Goal: Submit feedback/report problem

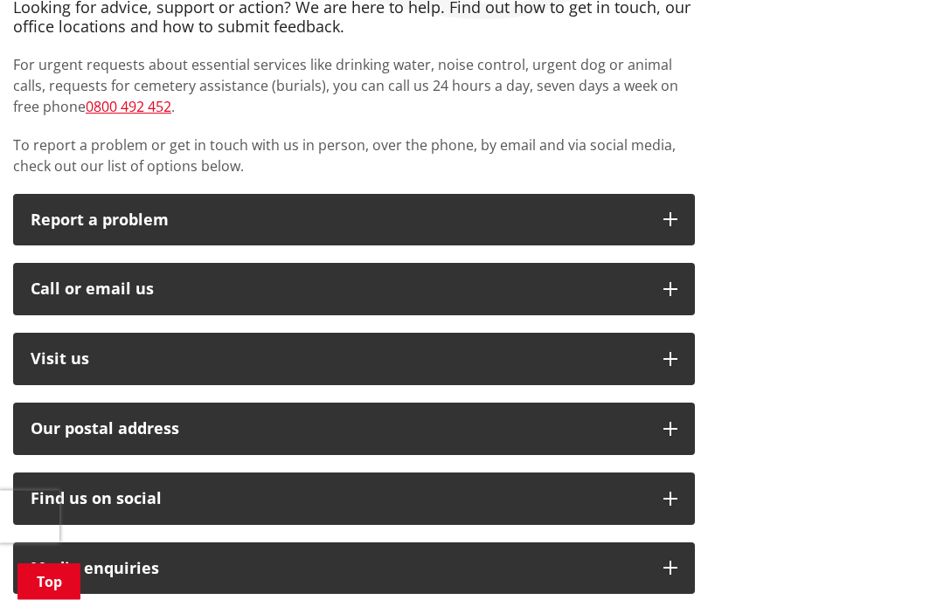
scroll to position [355, 0]
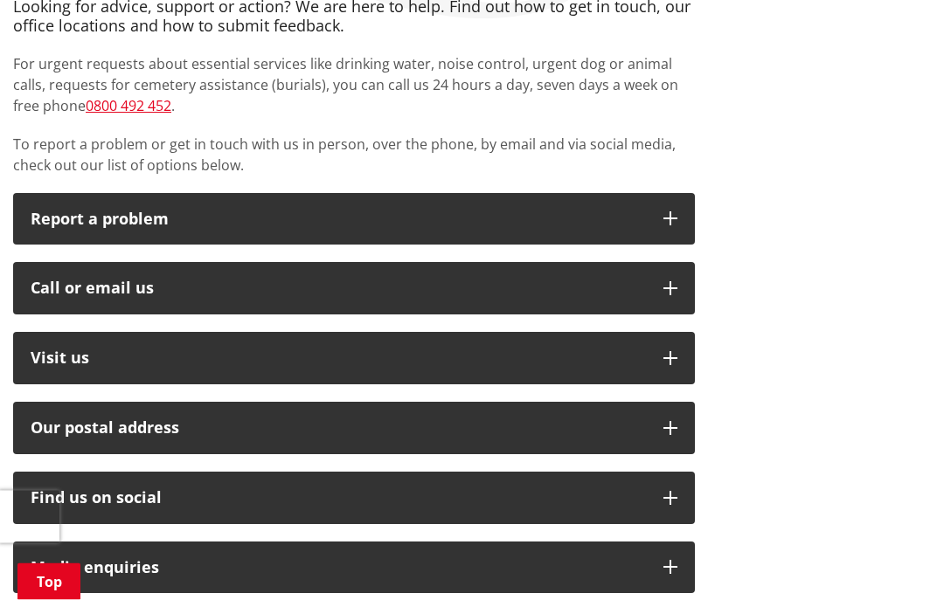
click at [671, 288] on icon "button" at bounding box center [670, 289] width 14 height 14
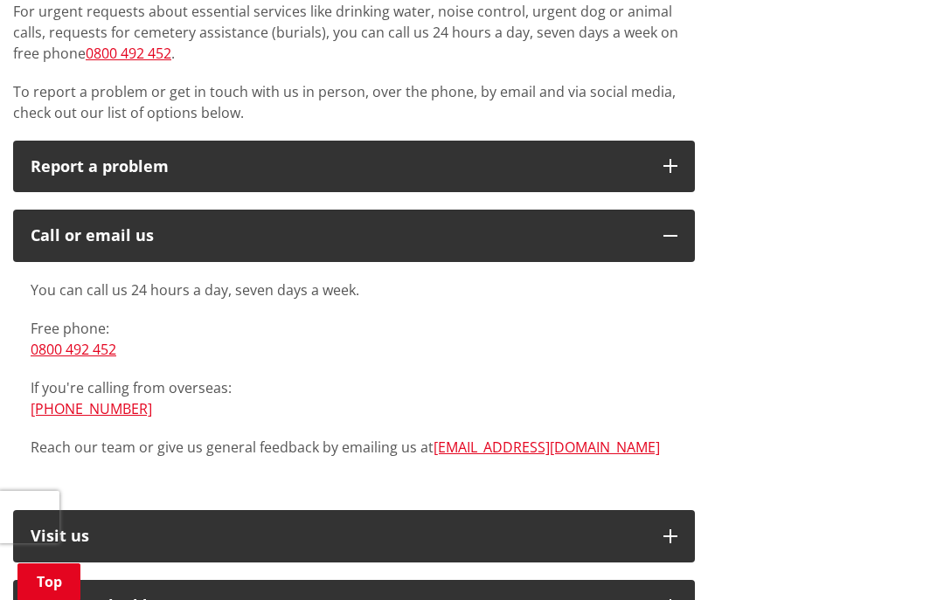
scroll to position [407, 0]
click at [65, 474] on div "You can call us 24 hours a day, seven days a week. Free phone: [PHONE_NUMBER] I…" at bounding box center [354, 378] width 682 height 231
click at [94, 412] on link "[PHONE_NUMBER]" at bounding box center [91, 409] width 121 height 19
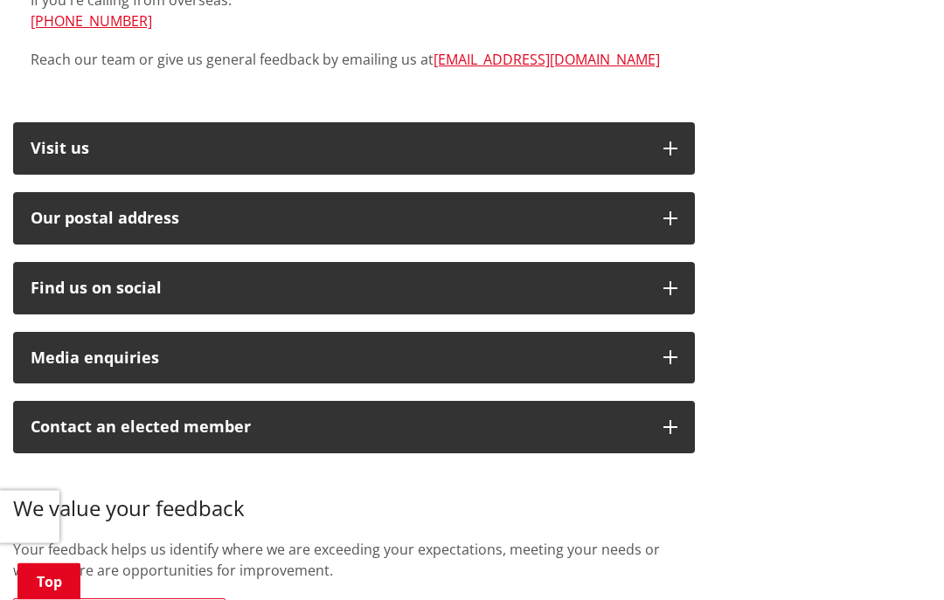
scroll to position [798, 0]
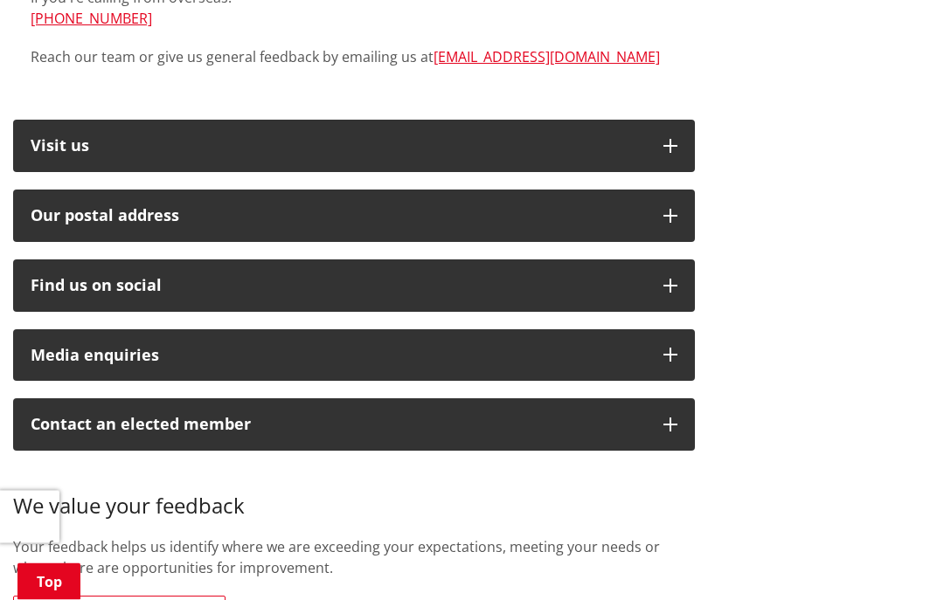
click at [686, 350] on button "Media enquiries" at bounding box center [354, 356] width 682 height 52
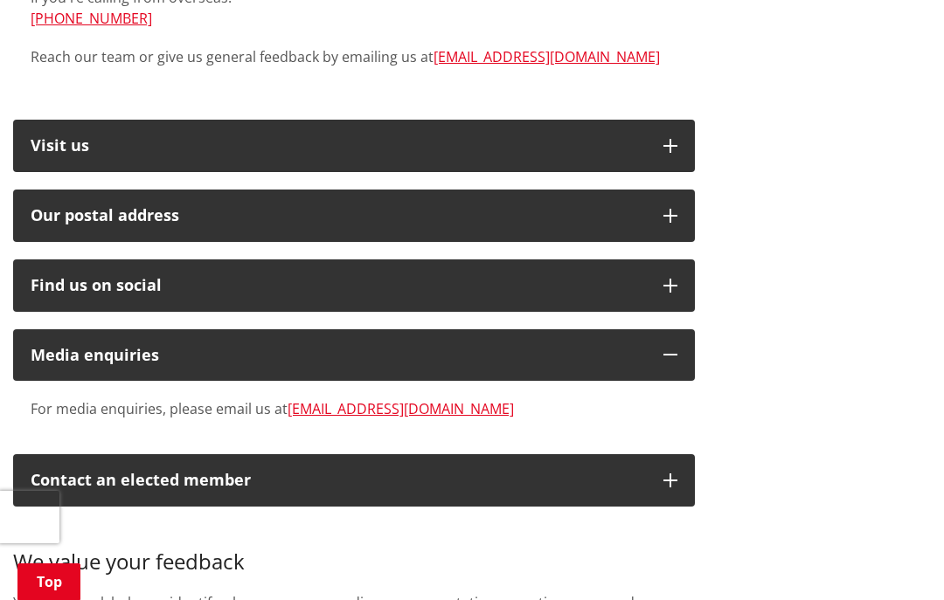
click at [846, 378] on div "Looking for advice, support or action? We are here to help. Find out how to get…" at bounding box center [472, 131] width 944 height 1154
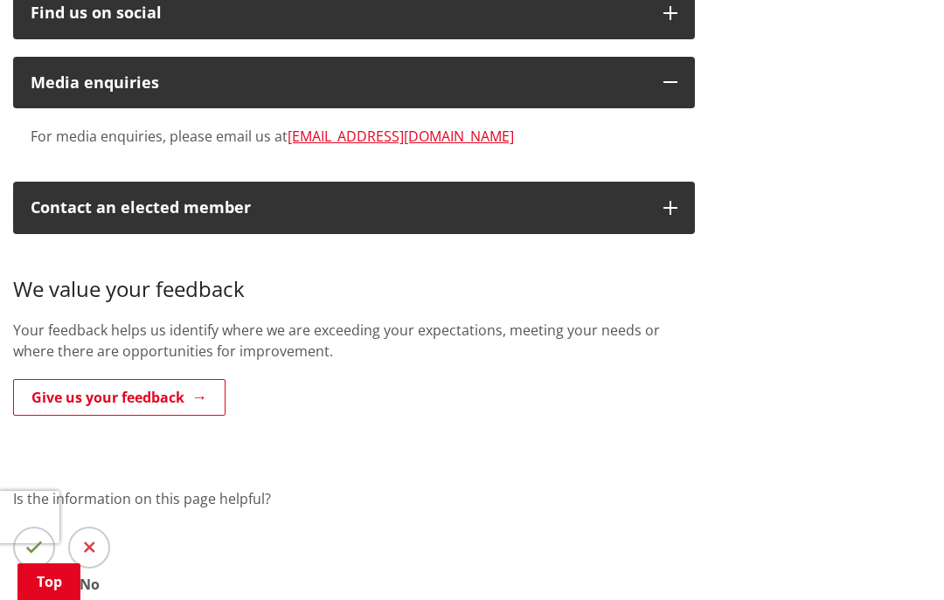
scroll to position [1064, 0]
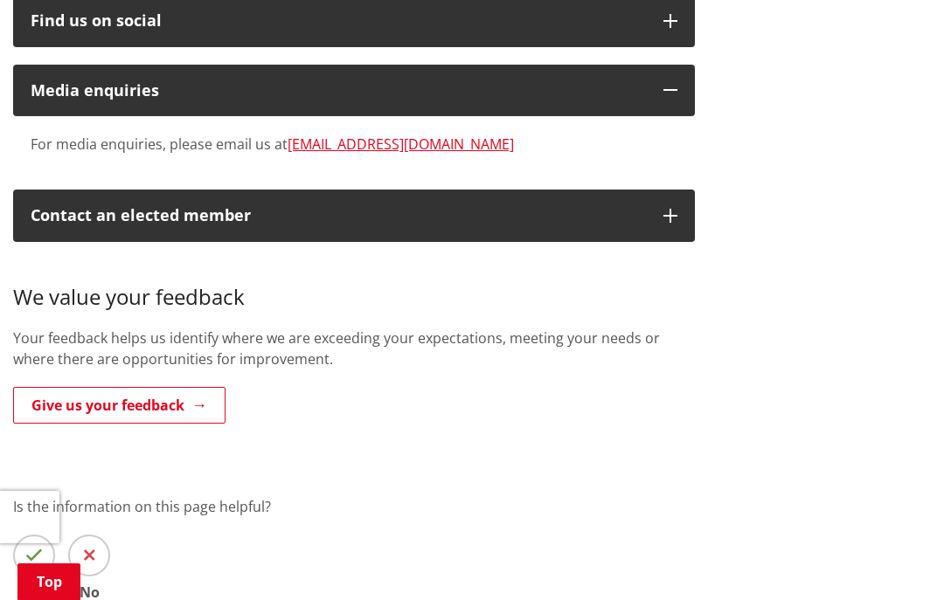
click at [671, 209] on icon "button" at bounding box center [670, 216] width 14 height 14
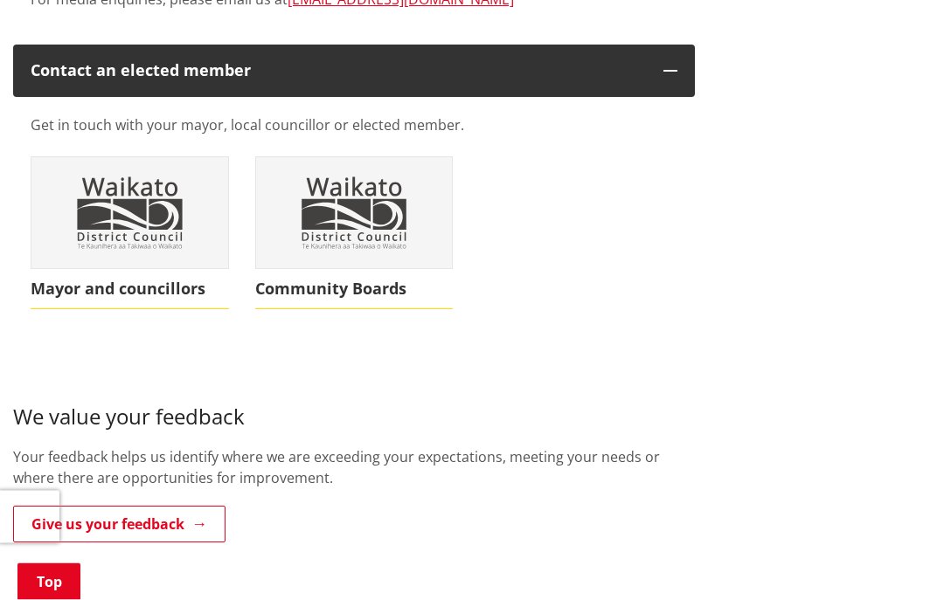
scroll to position [1213, 0]
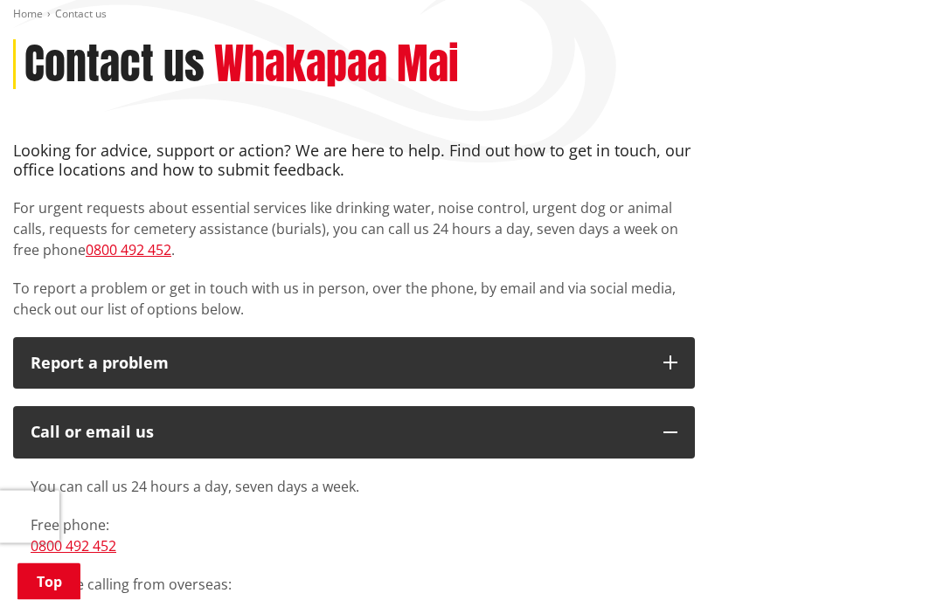
scroll to position [0, 0]
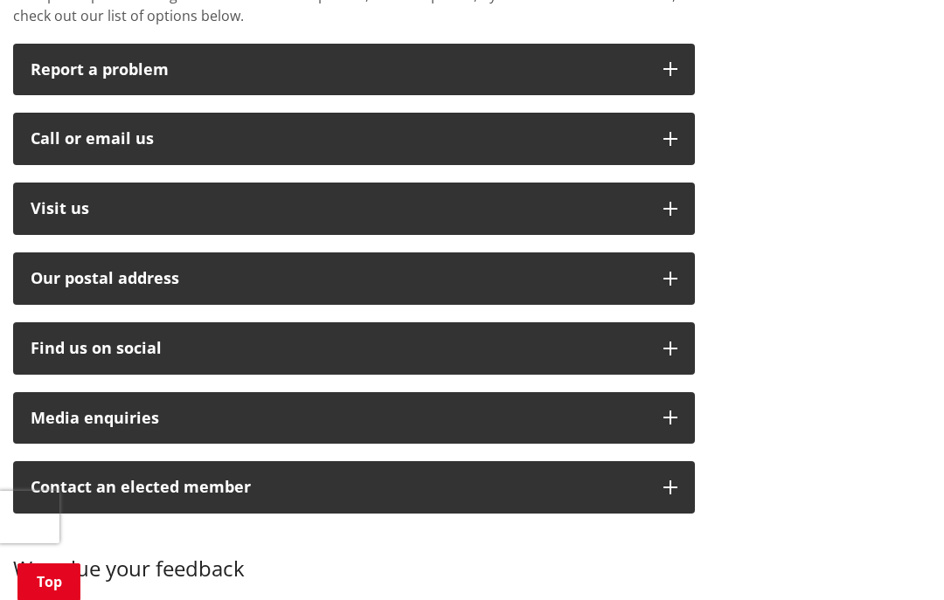
scroll to position [497, 0]
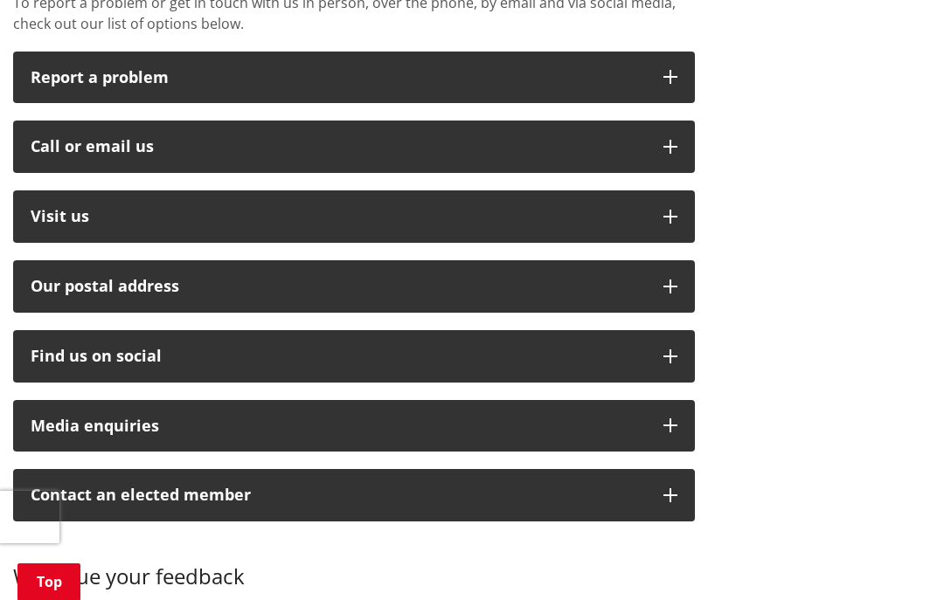
click at [655, 156] on button "Call or email us" at bounding box center [354, 147] width 682 height 52
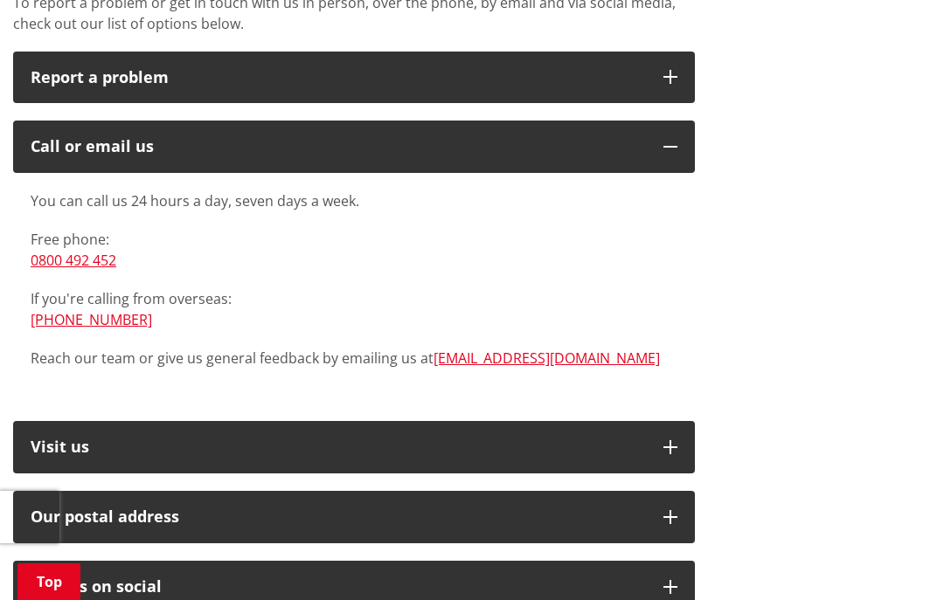
click at [513, 359] on link "[EMAIL_ADDRESS][DOMAIN_NAME]" at bounding box center [546, 358] width 226 height 19
click at [501, 357] on link "[EMAIL_ADDRESS][DOMAIN_NAME]" at bounding box center [546, 358] width 226 height 19
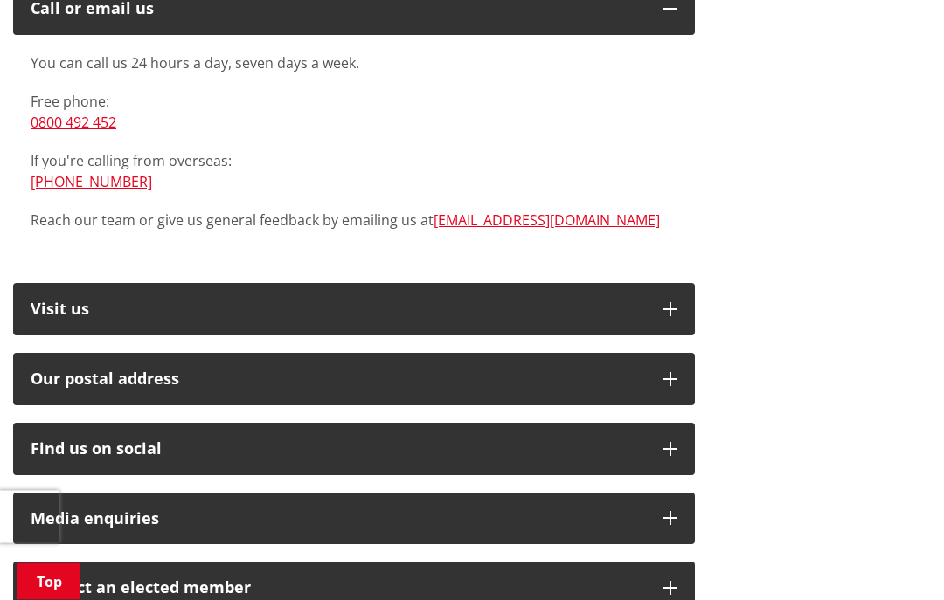
scroll to position [638, 0]
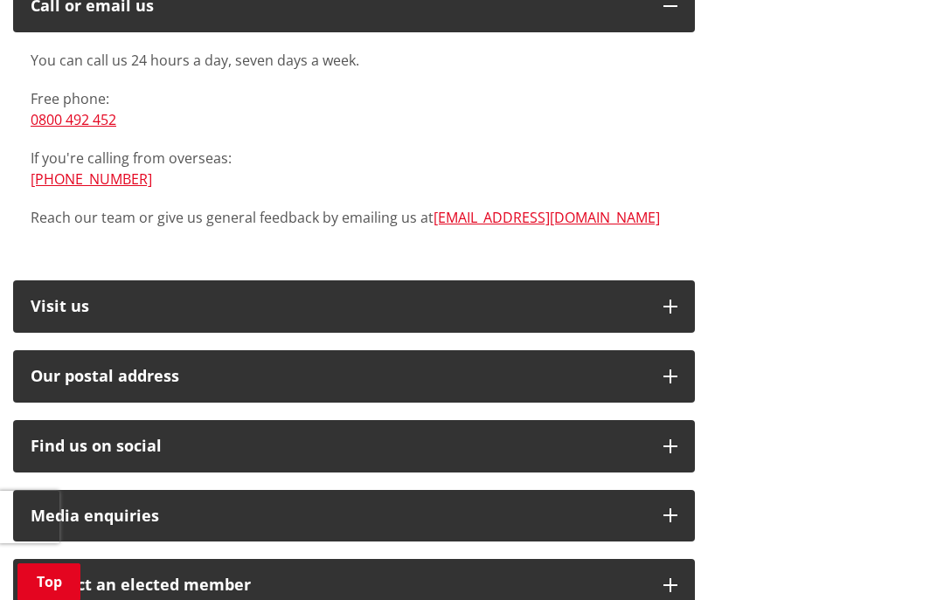
click at [482, 221] on link "[EMAIL_ADDRESS][DOMAIN_NAME]" at bounding box center [546, 217] width 226 height 19
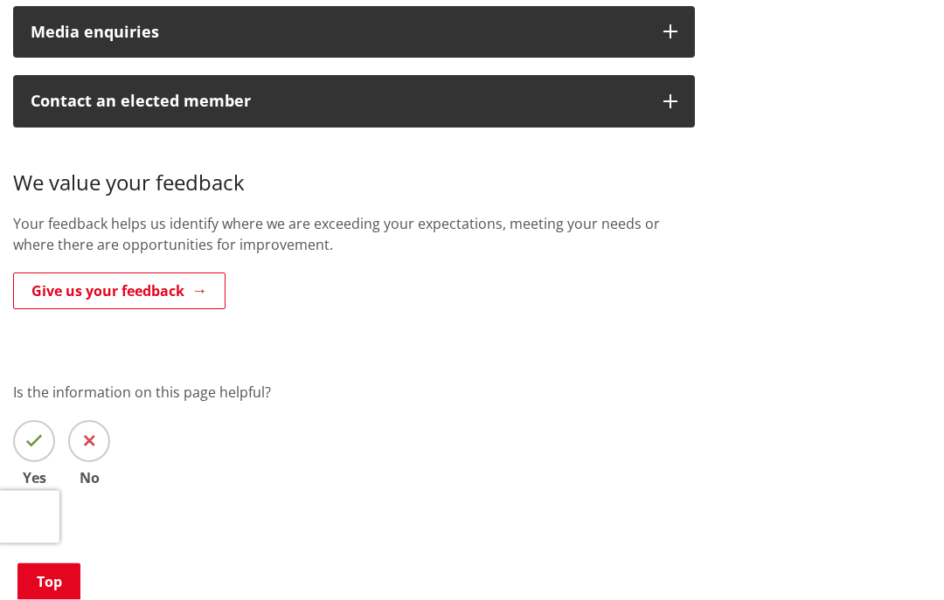
scroll to position [1119, 0]
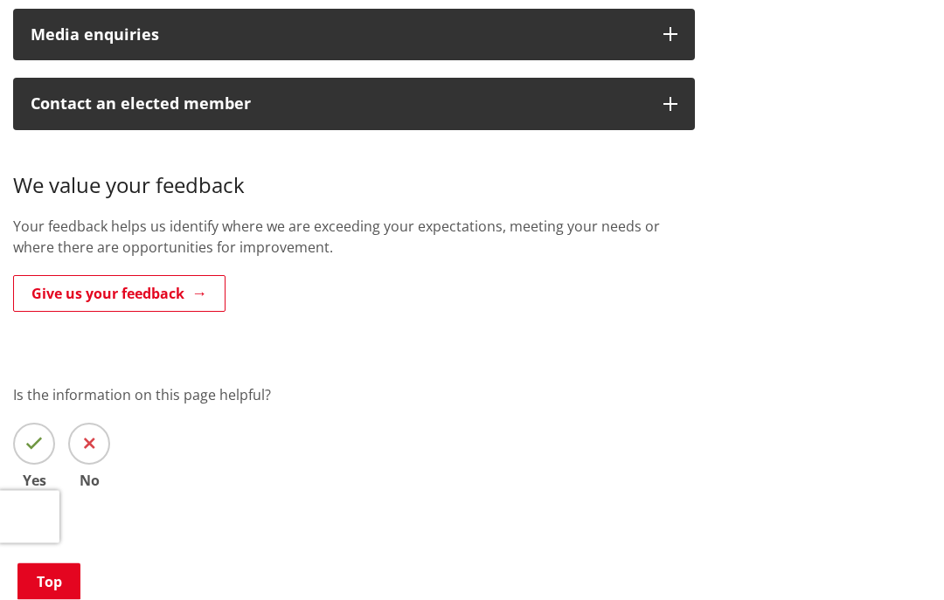
click at [93, 436] on icon at bounding box center [89, 444] width 11 height 17
click at [0, 0] on input "No" at bounding box center [0, 0] width 0 height 0
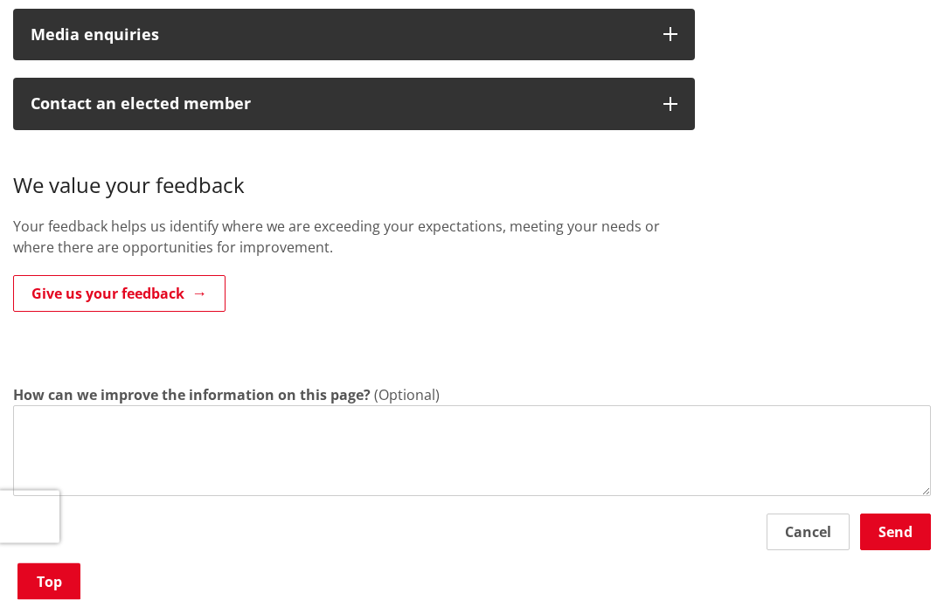
scroll to position [1119, 0]
click at [505, 469] on textarea "How can we improve the information on this page?" at bounding box center [472, 450] width 918 height 91
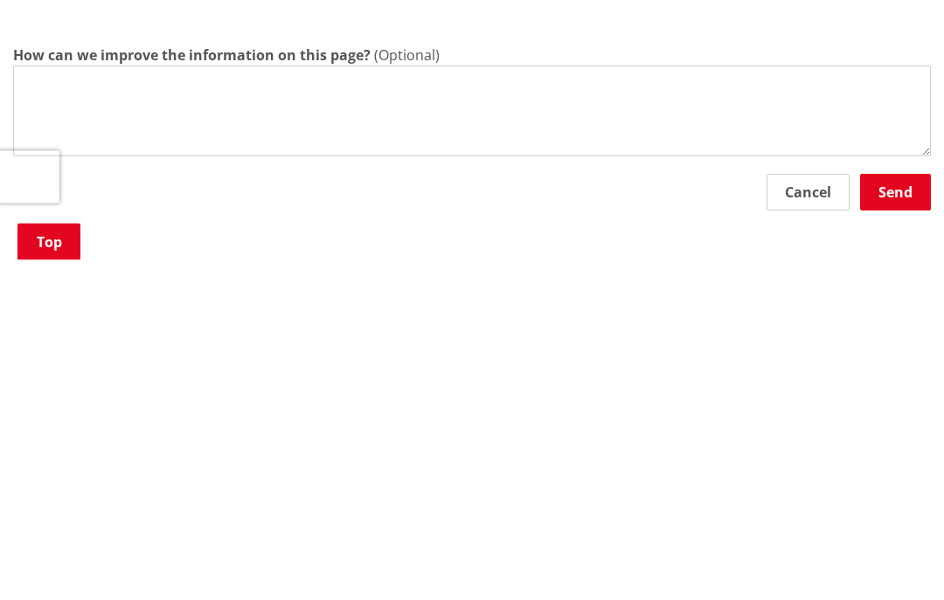
type textarea "T"
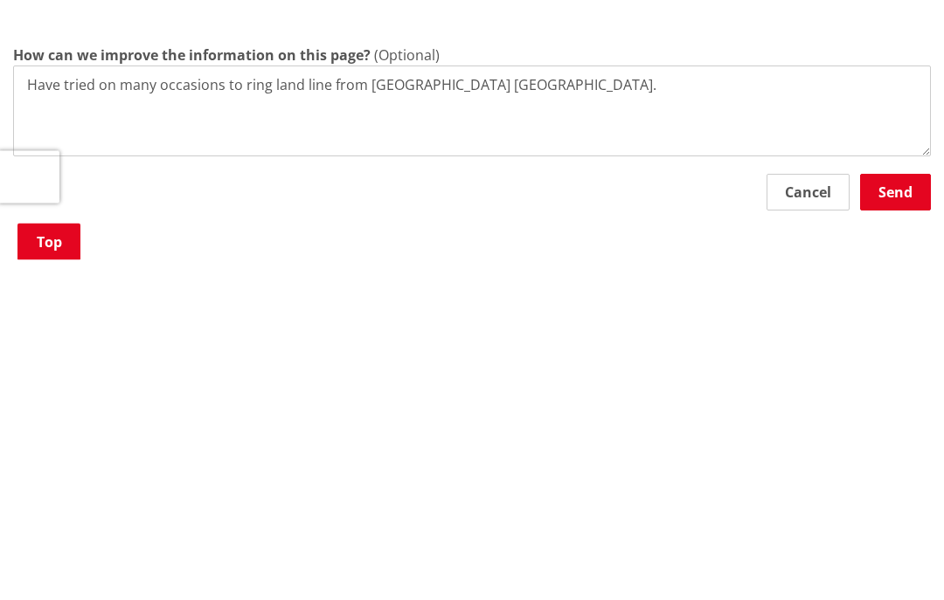
type textarea "Have tried on many occasions to ring land line from Brisbane Australia."
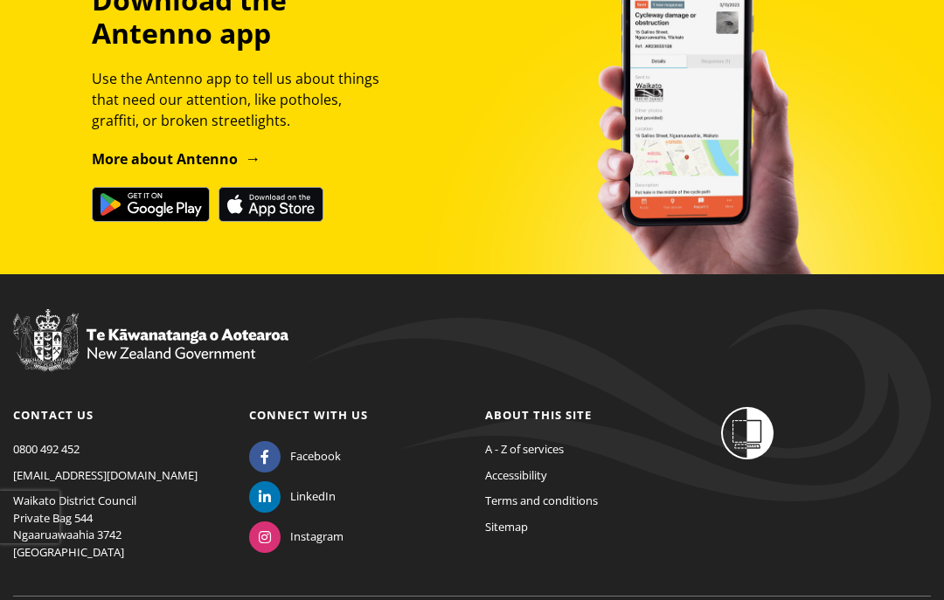
scroll to position [1568, 0]
click at [891, 160] on div "Download the Antenno app Use the Antenno app to tell us about things that need …" at bounding box center [472, 102] width 944 height 239
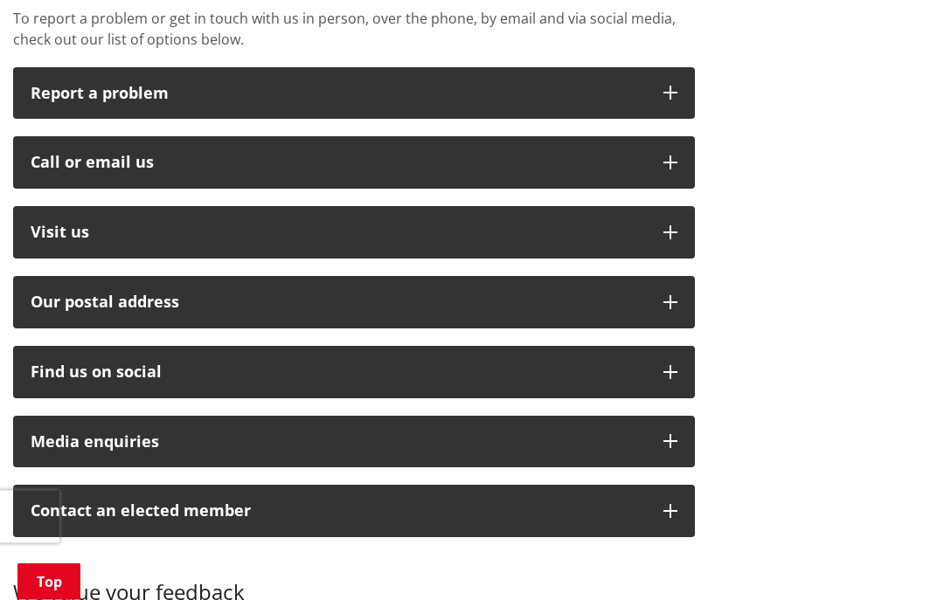
click at [674, 160] on icon "button" at bounding box center [670, 163] width 14 height 14
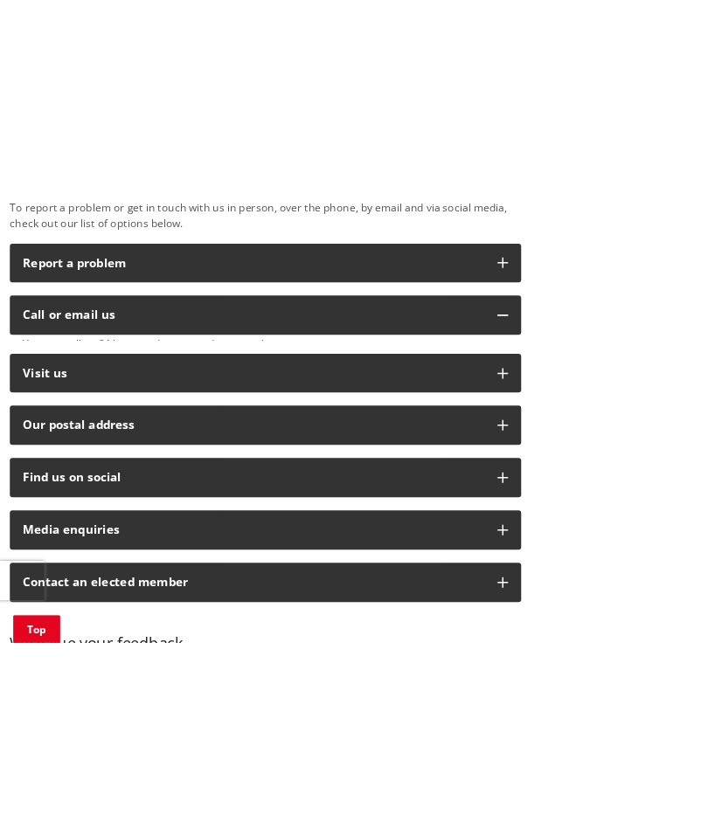
scroll to position [482, 0]
